Goal: Task Accomplishment & Management: Use online tool/utility

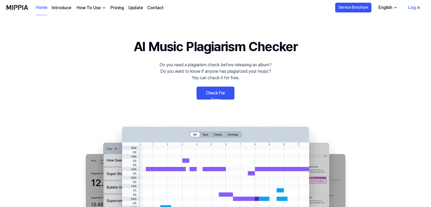
click at [416, 9] on link "Log in" at bounding box center [414, 7] width 21 height 15
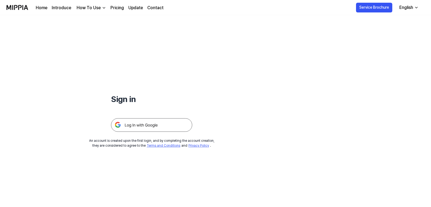
click at [144, 124] on img at bounding box center [151, 125] width 81 height 14
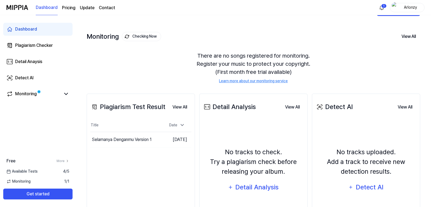
scroll to position [27, 0]
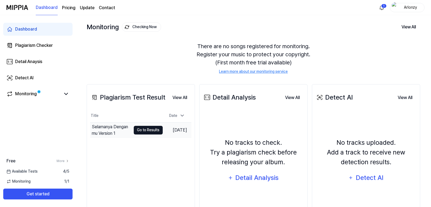
click at [141, 131] on button "Go to Results" at bounding box center [148, 130] width 29 height 9
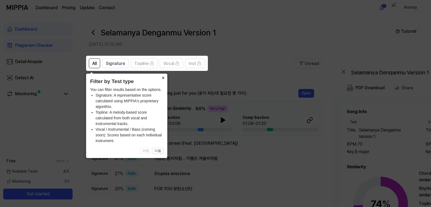
click at [164, 77] on button "×" at bounding box center [163, 78] width 9 height 8
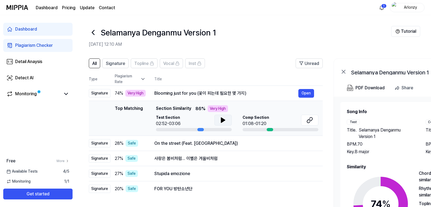
click at [221, 119] on icon at bounding box center [223, 120] width 4 height 5
click at [223, 123] on icon at bounding box center [223, 120] width 6 height 6
click at [313, 118] on icon at bounding box center [309, 120] width 6 height 6
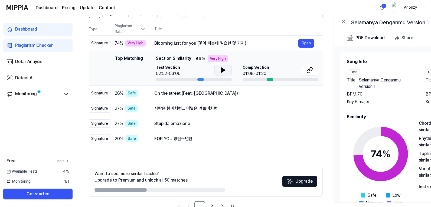
scroll to position [54, 0]
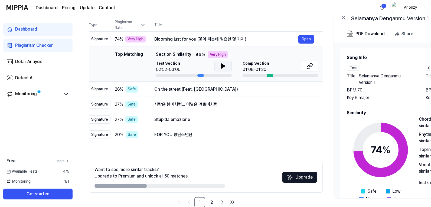
drag, startPoint x: 137, startPoint y: 186, endPoint x: 181, endPoint y: 187, distance: 43.9
click at [181, 187] on div at bounding box center [159, 186] width 130 height 4
drag, startPoint x: 139, startPoint y: 185, endPoint x: 161, endPoint y: 184, distance: 22.5
click at [160, 184] on div at bounding box center [159, 186] width 130 height 4
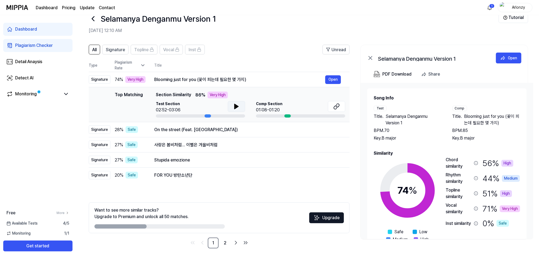
scroll to position [23, 0]
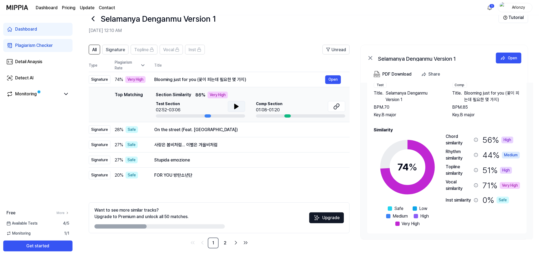
click at [144, 67] on icon at bounding box center [142, 65] width 5 height 5
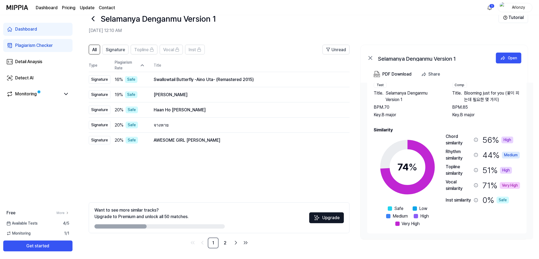
click at [144, 67] on icon at bounding box center [142, 65] width 5 height 5
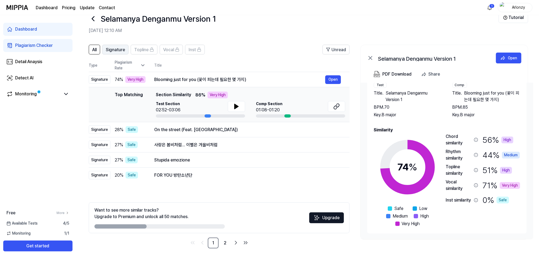
click at [111, 47] on span "Signature" at bounding box center [115, 50] width 19 height 6
click at [95, 48] on span "All" at bounding box center [94, 50] width 4 height 6
click at [57, 92] on link "Monitoring" at bounding box center [33, 94] width 54 height 6
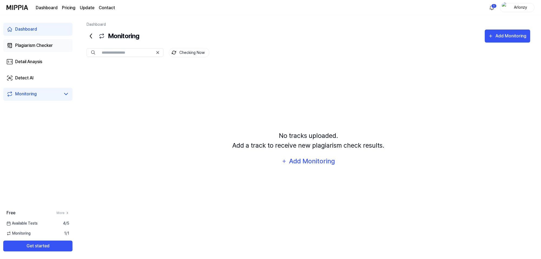
click at [50, 48] on div "Plagiarism Checker" at bounding box center [34, 45] width 38 height 6
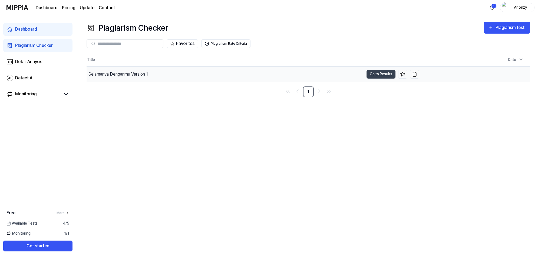
click at [221, 67] on div "Selamanya Denganmu Version 1" at bounding box center [225, 74] width 277 height 15
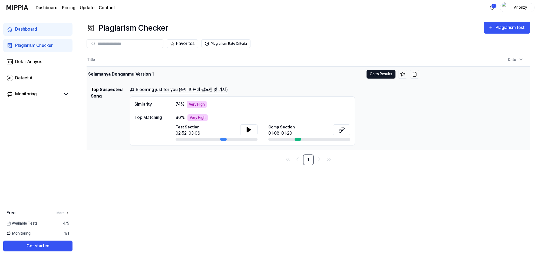
click at [385, 74] on button "Go to Results" at bounding box center [381, 74] width 29 height 9
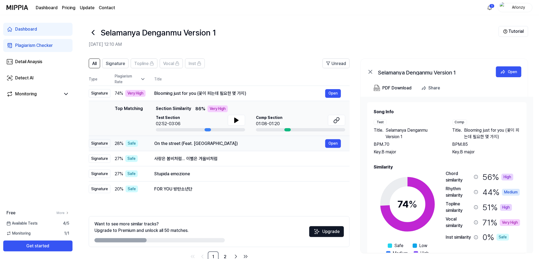
scroll to position [14, 0]
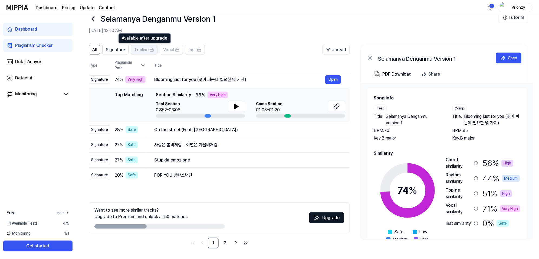
click at [141, 50] on span "Topline" at bounding box center [141, 50] width 14 height 6
click at [151, 49] on rect at bounding box center [151, 50] width 3 height 2
click at [170, 52] on span "Vocal" at bounding box center [168, 50] width 11 height 6
click at [198, 55] on header "All Signature Topline Vocal Inst Unread" at bounding box center [219, 52] width 261 height 14
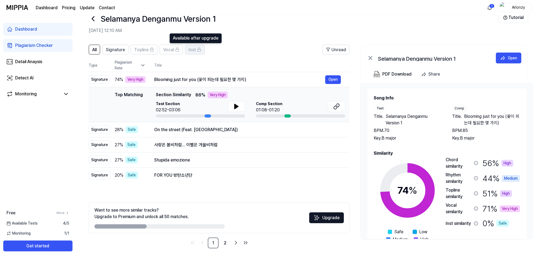
click at [198, 45] on button "Inst" at bounding box center [195, 50] width 20 height 10
click at [193, 52] on span "Inst" at bounding box center [192, 50] width 7 height 6
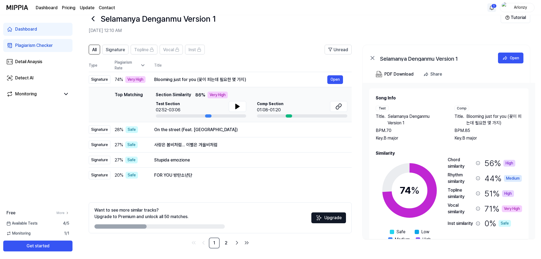
click at [433, 7] on html "Dashboard Pricing Update Contact 1 Arlonzy Dashboard Plagiarism Checker Detail …" at bounding box center [270, 115] width 541 height 259
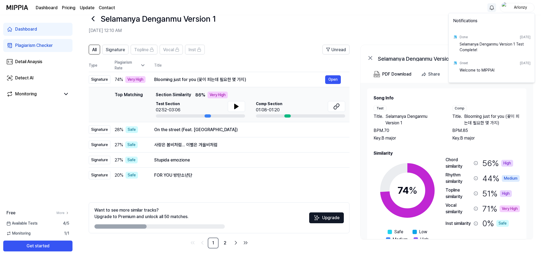
click at [397, 30] on html "Dashboard Pricing Update Contact Arlonzy Dashboard Plagiarism Checker Detail An…" at bounding box center [270, 115] width 541 height 259
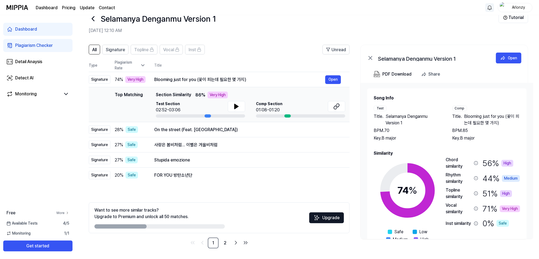
click at [64, 207] on link "More" at bounding box center [63, 212] width 13 height 5
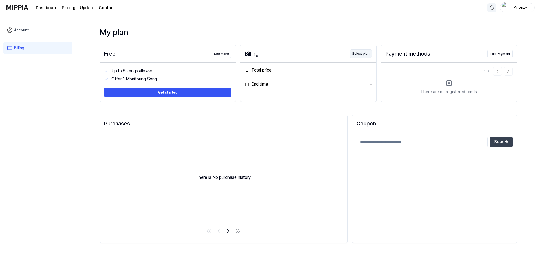
click at [359, 53] on button "Select plan" at bounding box center [361, 53] width 22 height 9
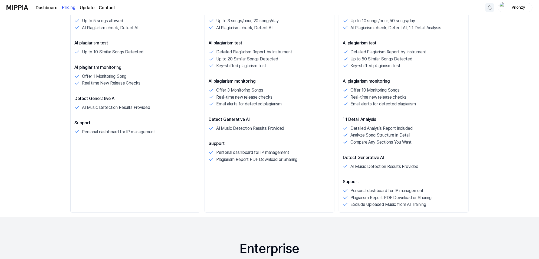
scroll to position [169, 0]
